Goal: Navigation & Orientation: Find specific page/section

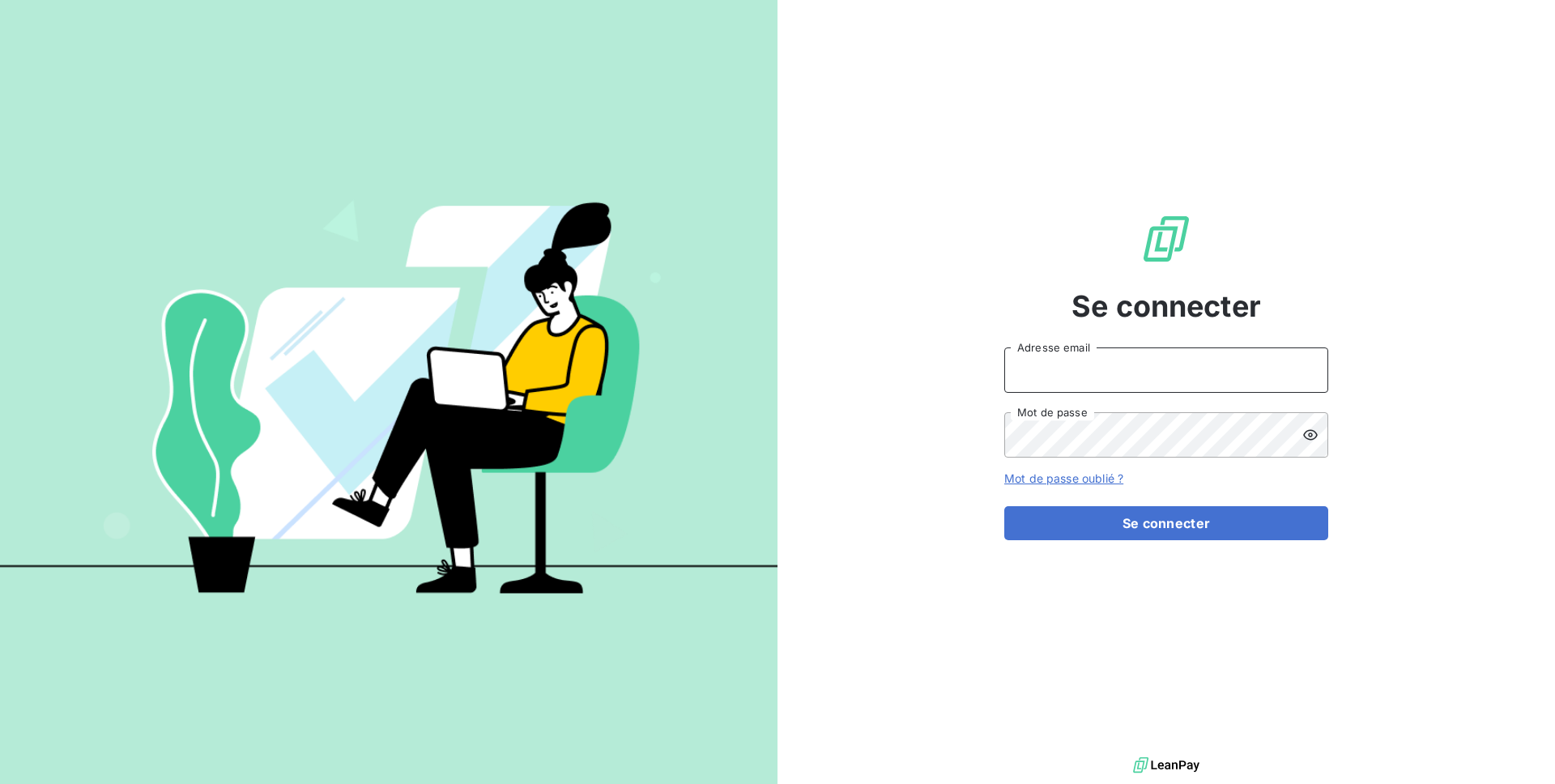
click at [1044, 366] on input "Adresse email" at bounding box center [1166, 370] width 324 height 46
click at [1004, 506] on button "Se connecter" at bounding box center [1166, 523] width 324 height 34
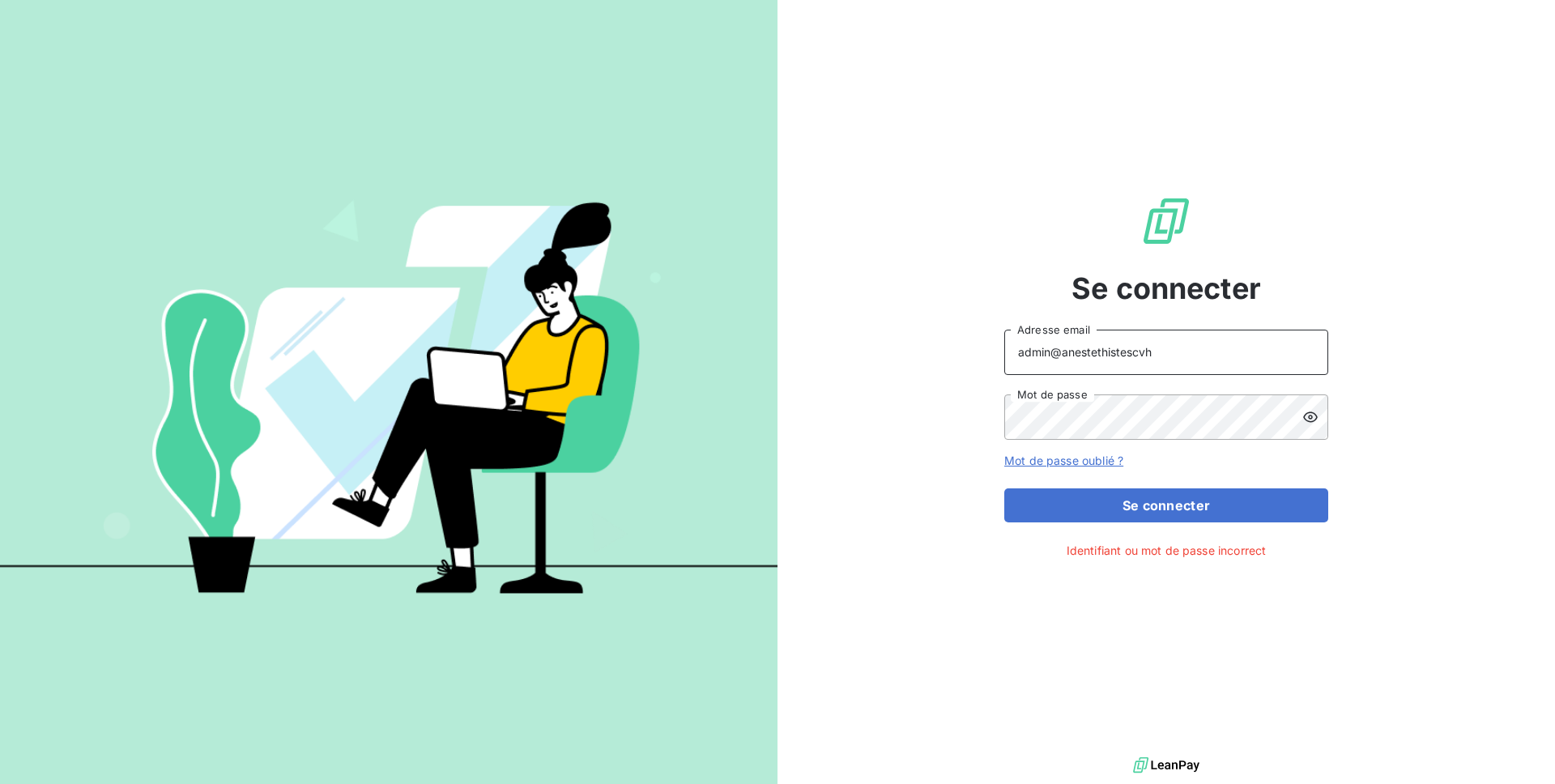
click at [1101, 350] on input "admin@anestethistescvh" at bounding box center [1166, 353] width 324 height 46
click at [1004, 488] on button "Se connecter" at bounding box center [1166, 506] width 324 height 34
click at [1122, 349] on input "admin@anestetistescvh" at bounding box center [1166, 353] width 324 height 46
type input "admin@anesthesistescvh"
click at [1004, 488] on button "Se connecter" at bounding box center [1166, 506] width 324 height 34
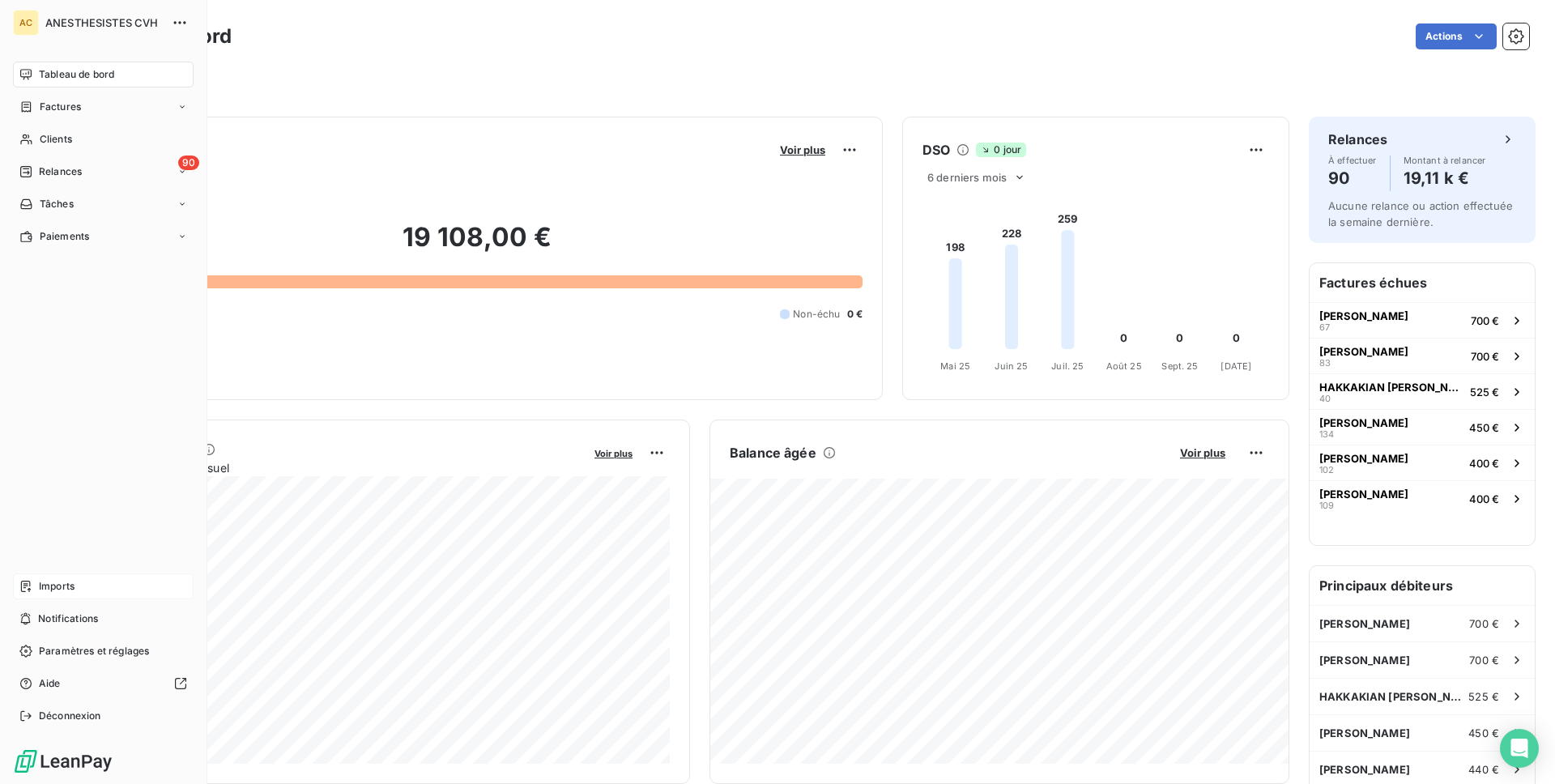
click at [26, 576] on div "Imports" at bounding box center [103, 586] width 181 height 26
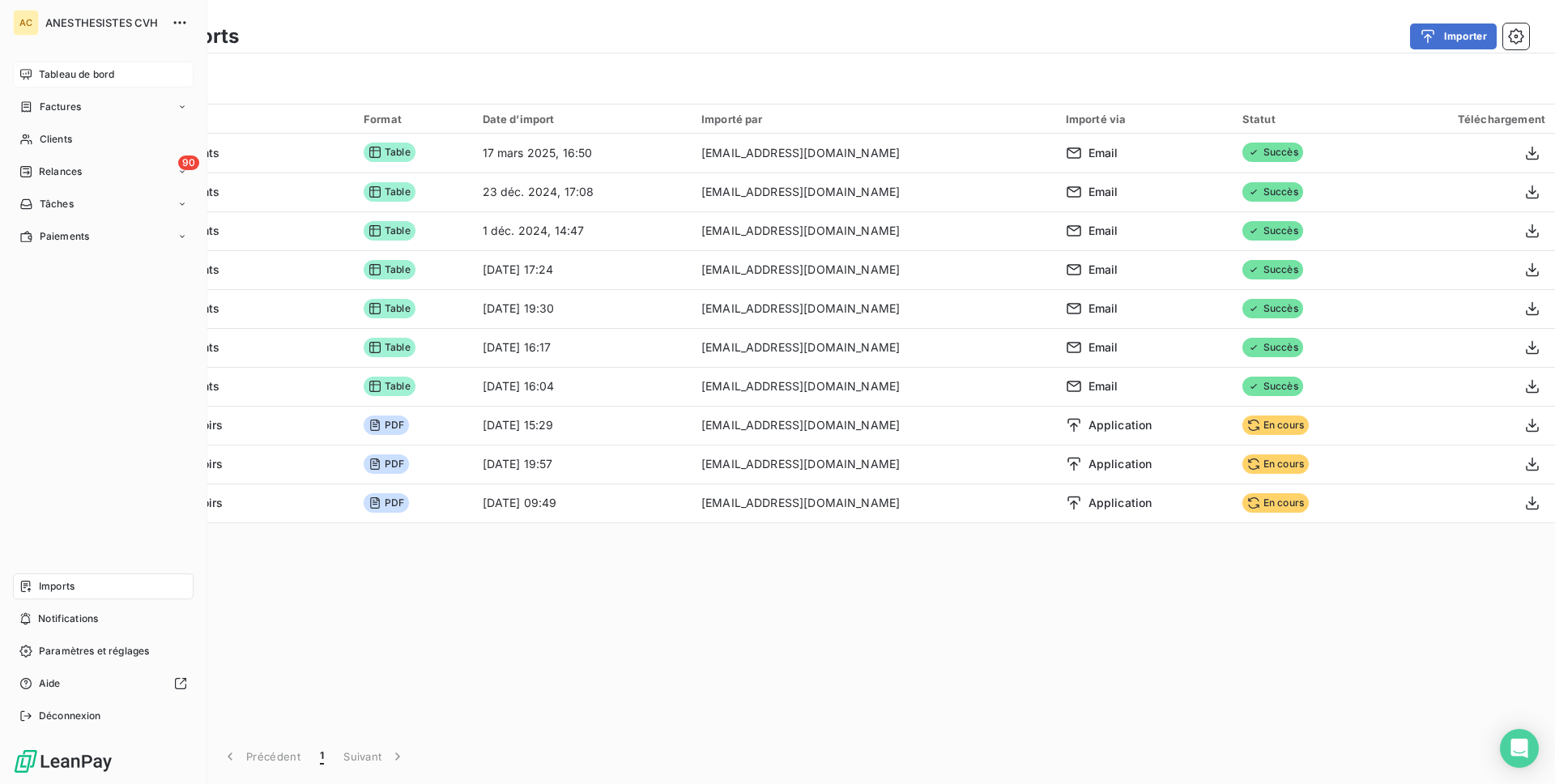
click at [15, 75] on div "Tableau de bord" at bounding box center [103, 75] width 181 height 26
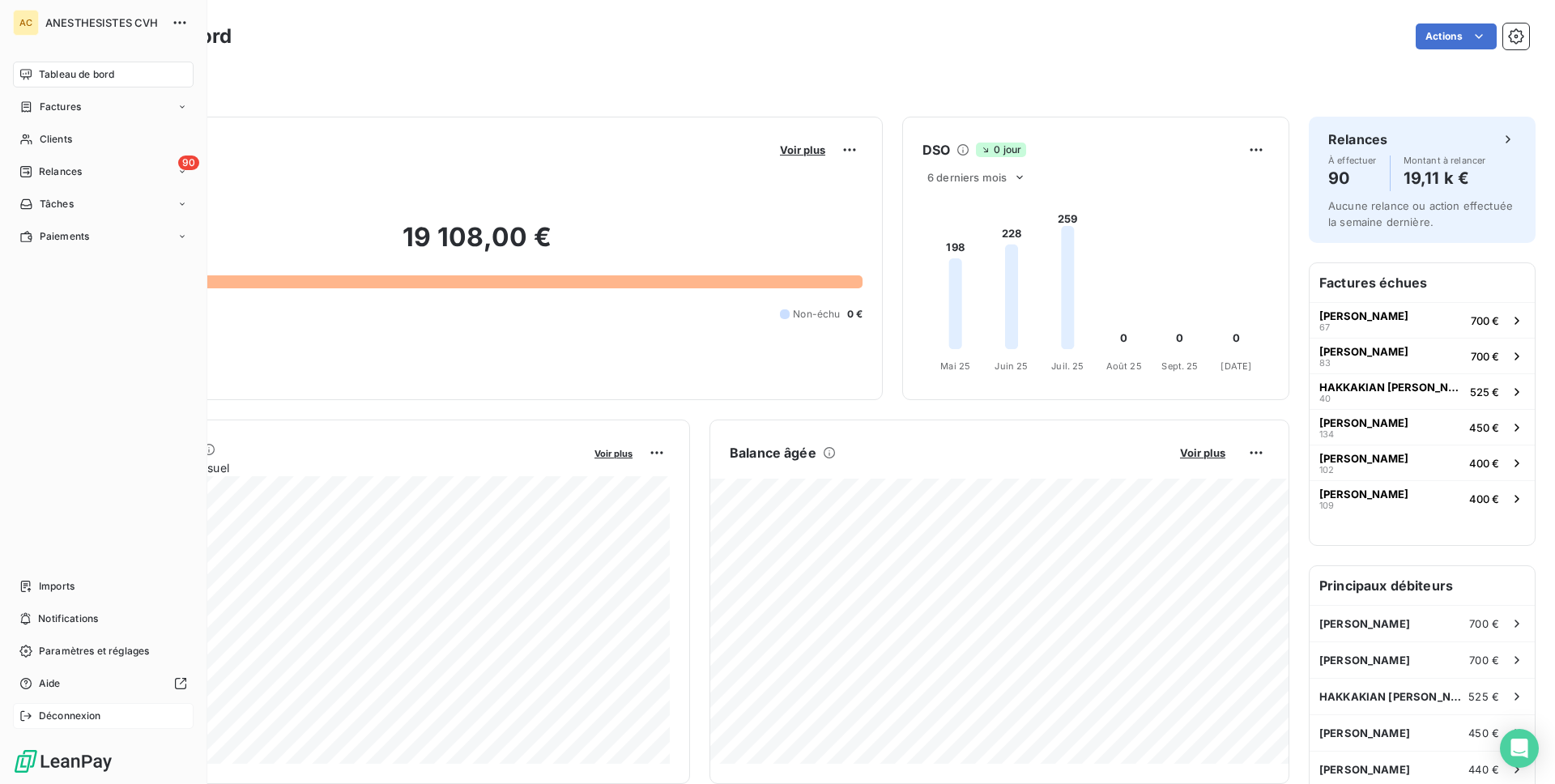
click at [81, 720] on span "Déconnexion" at bounding box center [70, 716] width 63 height 15
